Goal: Check status: Check status

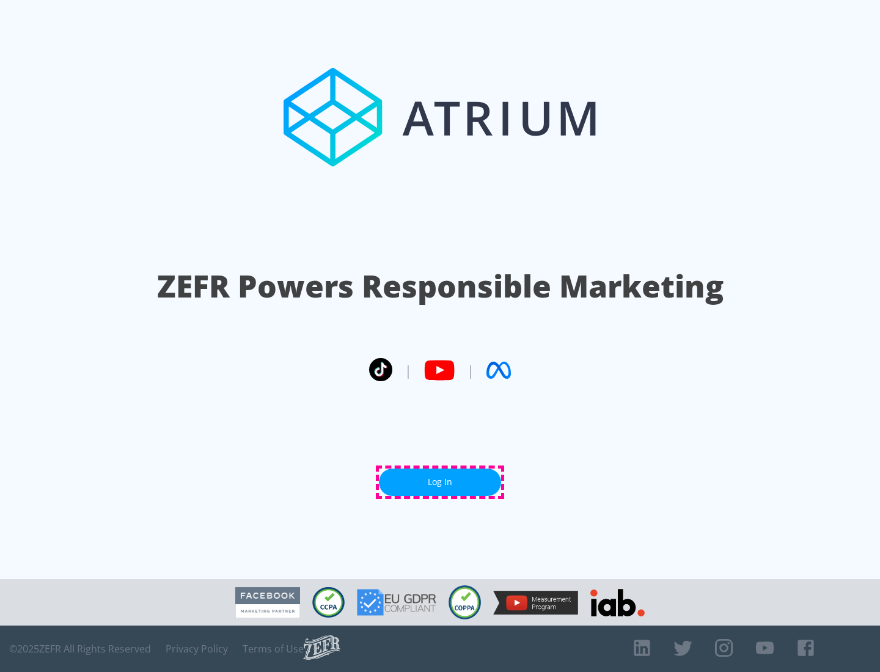
click at [440, 482] on link "Log In" at bounding box center [440, 482] width 122 height 27
